Goal: Entertainment & Leisure: Browse casually

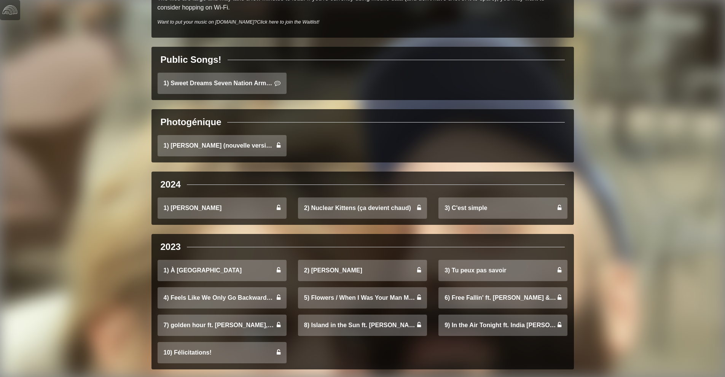
scroll to position [152, 0]
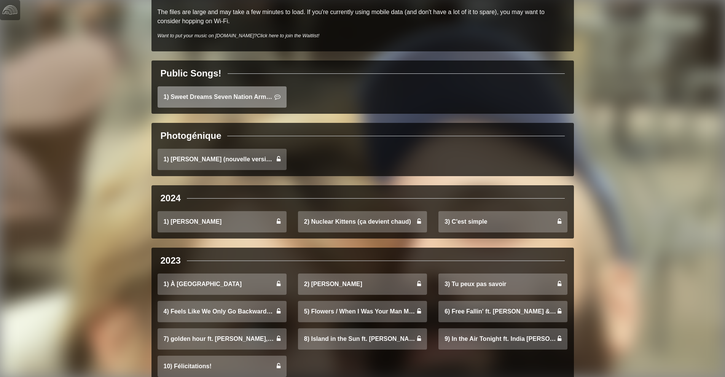
click at [240, 91] on link "1) Sweet Dreams Seven Nation Army Mashup" at bounding box center [222, 96] width 129 height 21
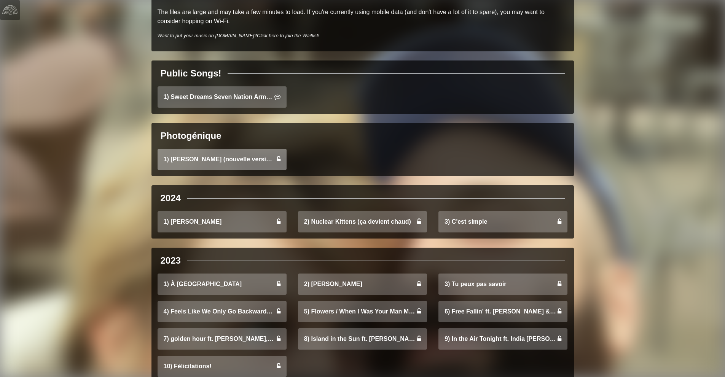
click at [217, 162] on link "1) Angélique (nouvelle version)" at bounding box center [222, 159] width 129 height 21
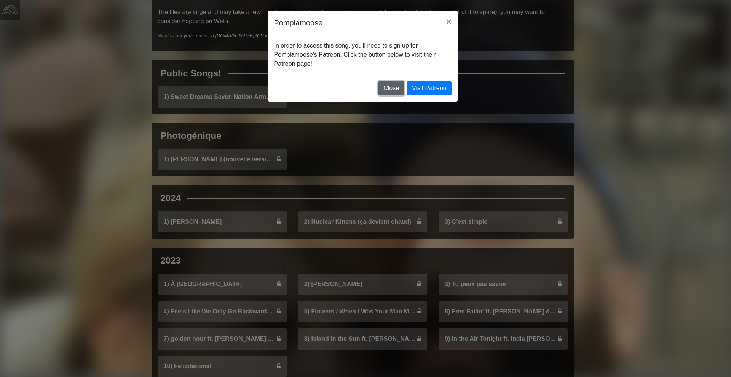
click at [386, 85] on button "Close" at bounding box center [392, 88] width 26 height 14
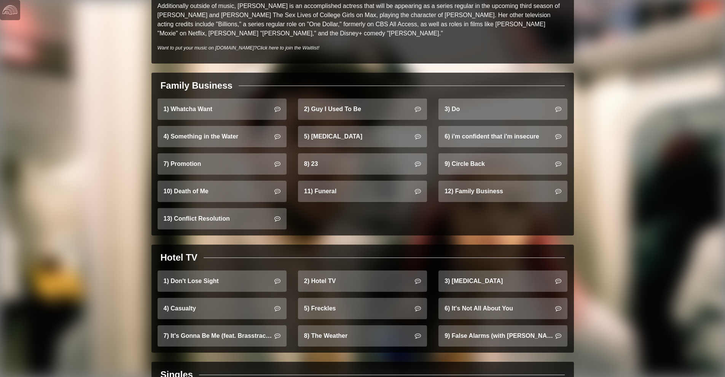
scroll to position [457, 0]
